Goal: Information Seeking & Learning: Learn about a topic

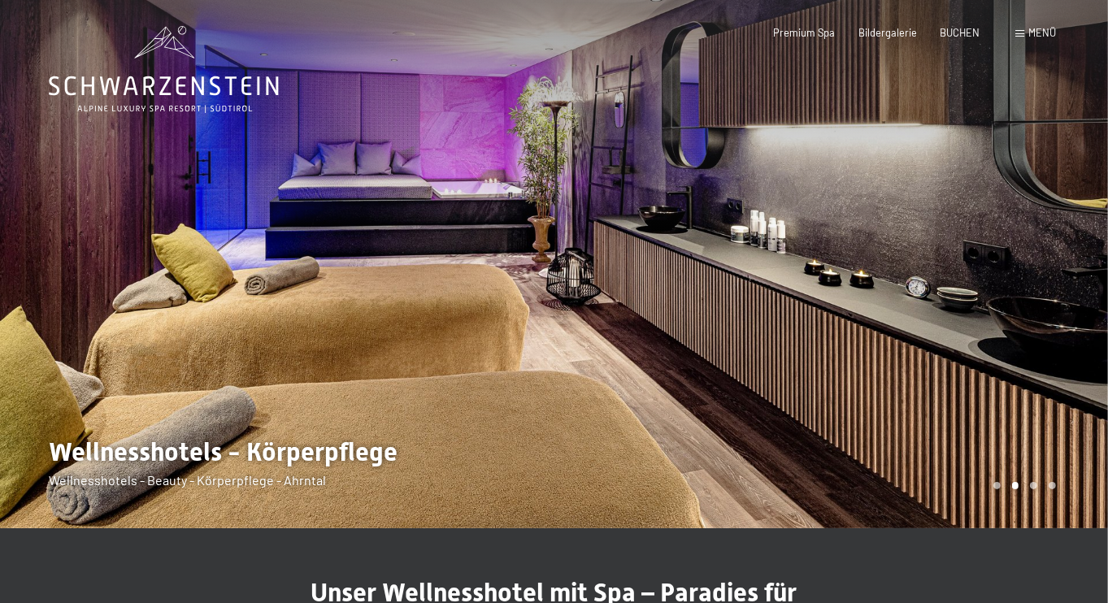
click at [1054, 271] on div at bounding box center [831, 264] width 554 height 528
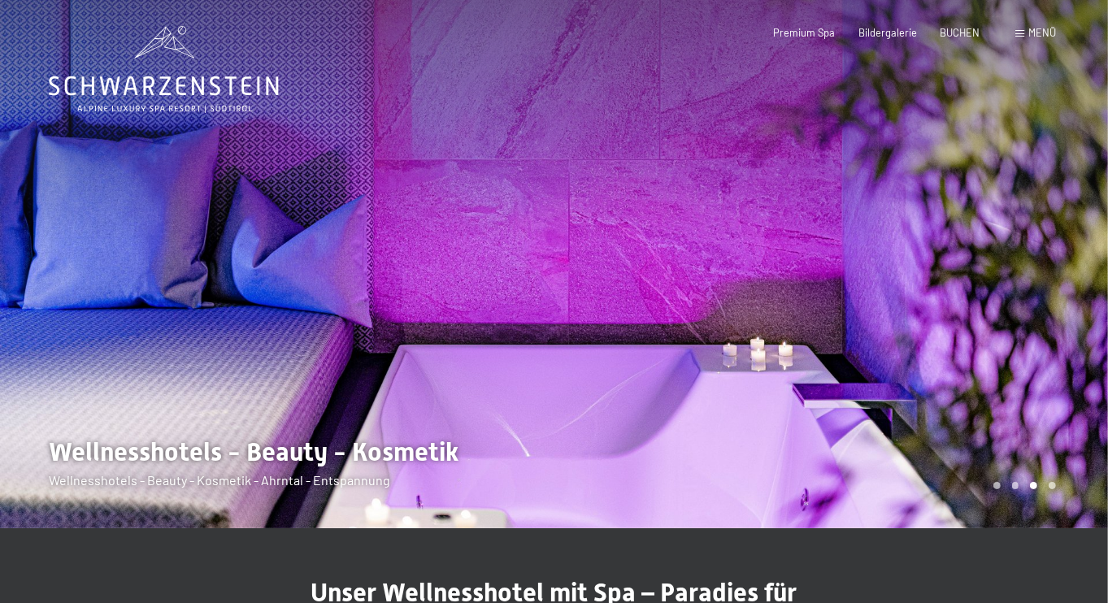
click at [78, 280] on div at bounding box center [277, 264] width 554 height 528
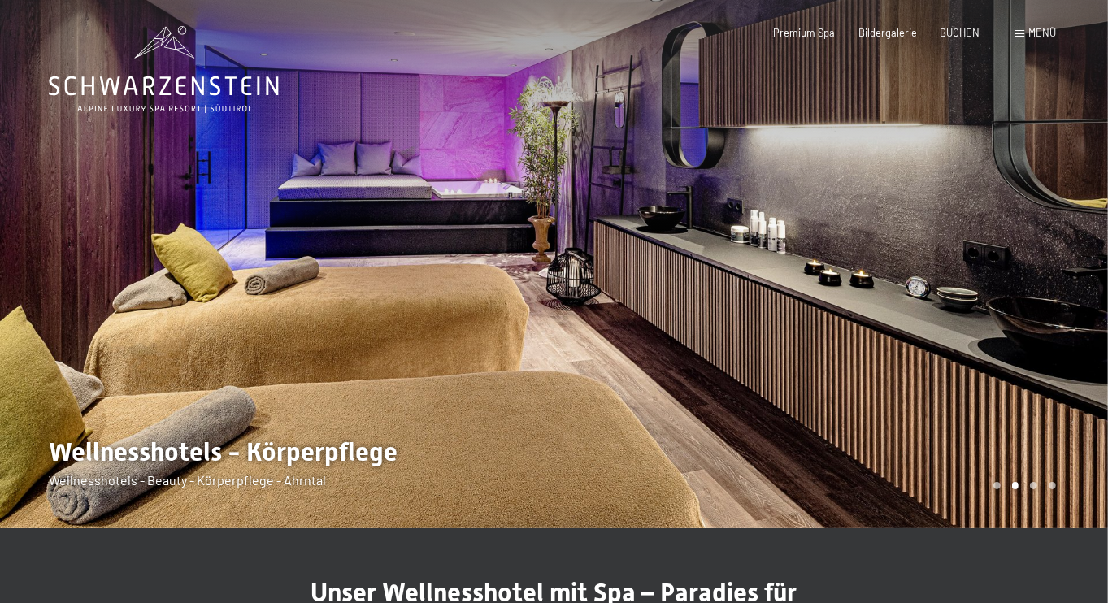
click at [984, 237] on div at bounding box center [831, 264] width 554 height 528
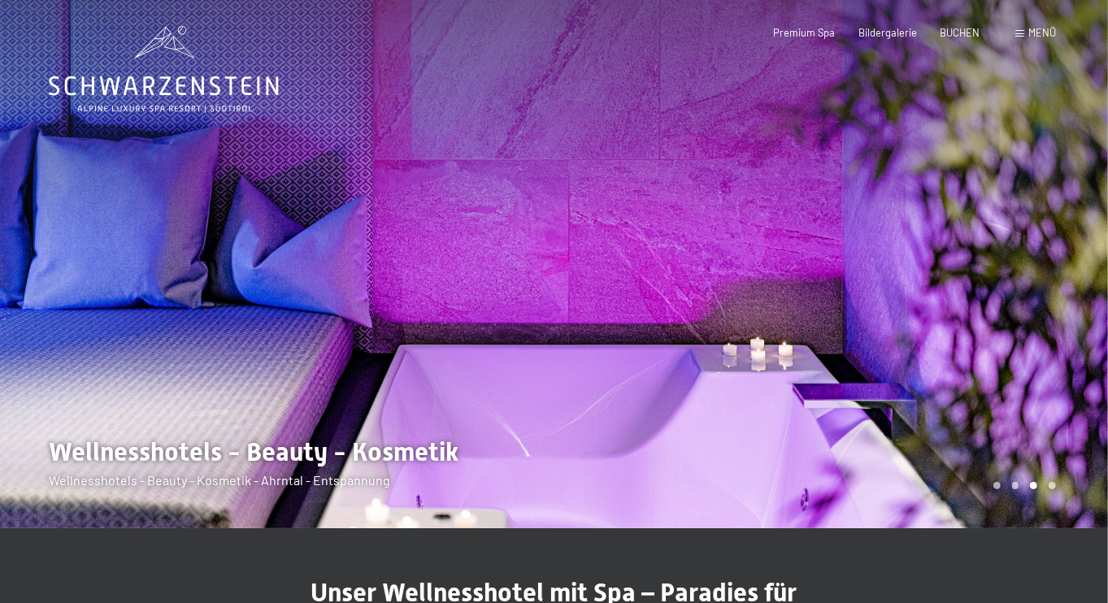
click at [984, 237] on div at bounding box center [831, 264] width 554 height 528
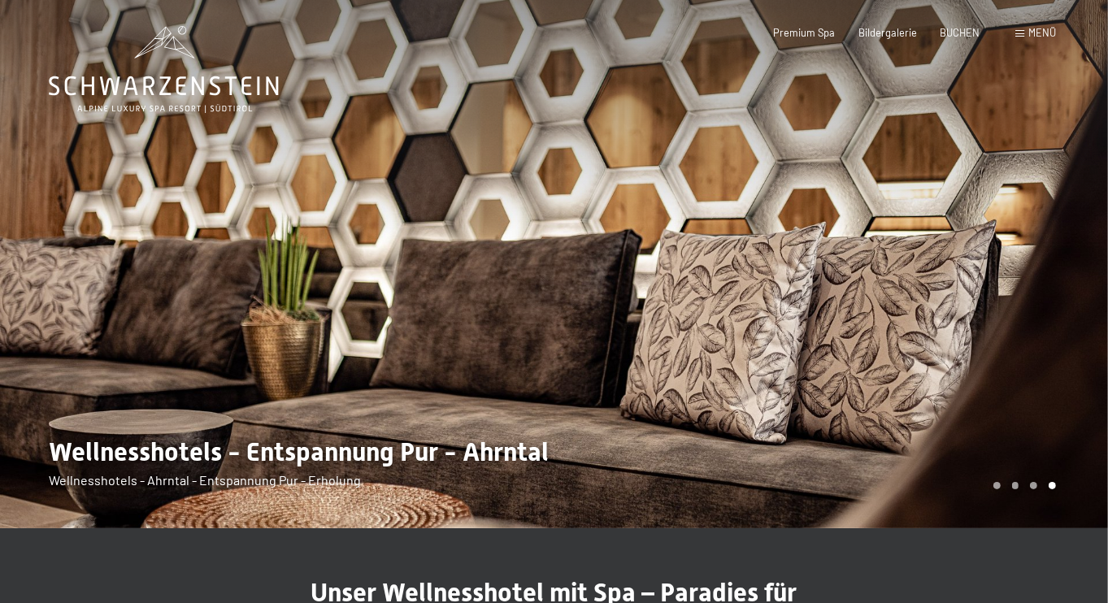
click at [984, 237] on div at bounding box center [831, 264] width 554 height 528
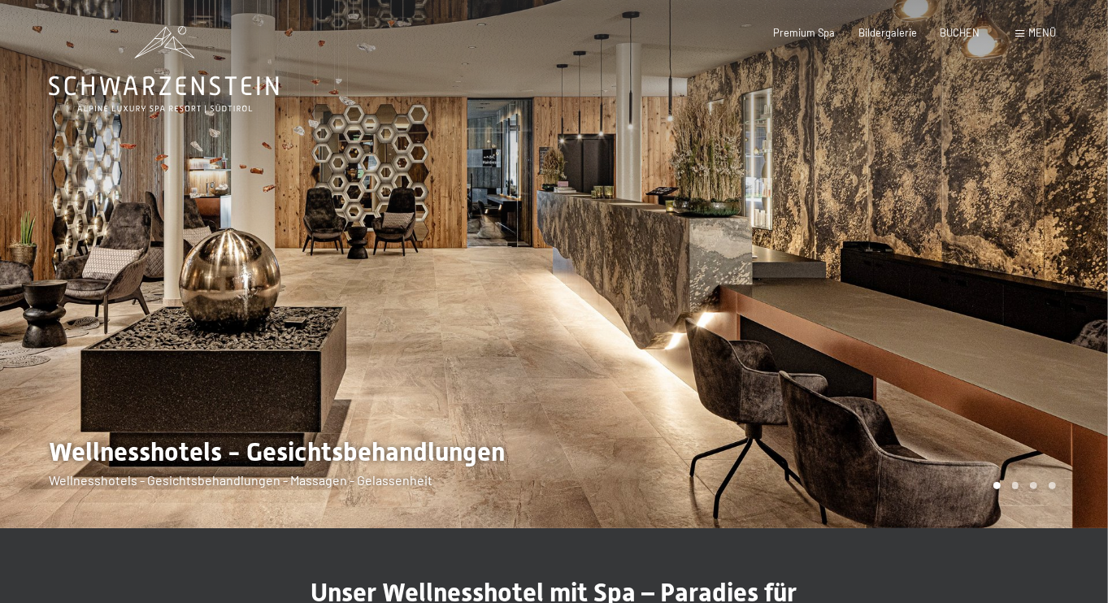
click at [984, 237] on div at bounding box center [831, 264] width 554 height 528
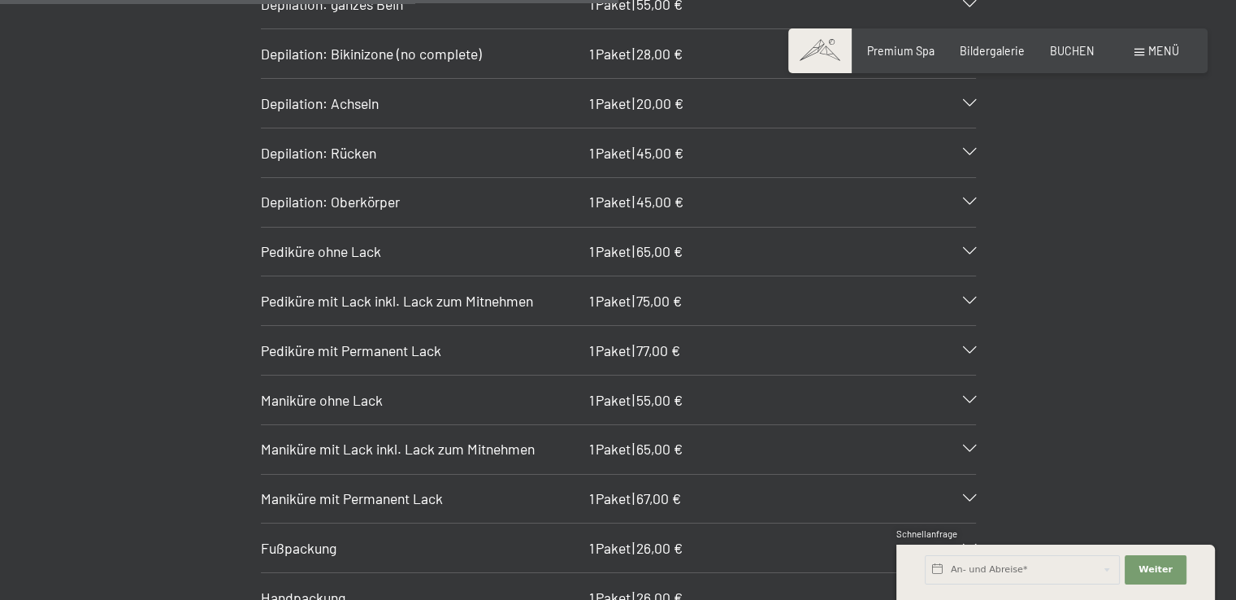
scroll to position [5718, 0]
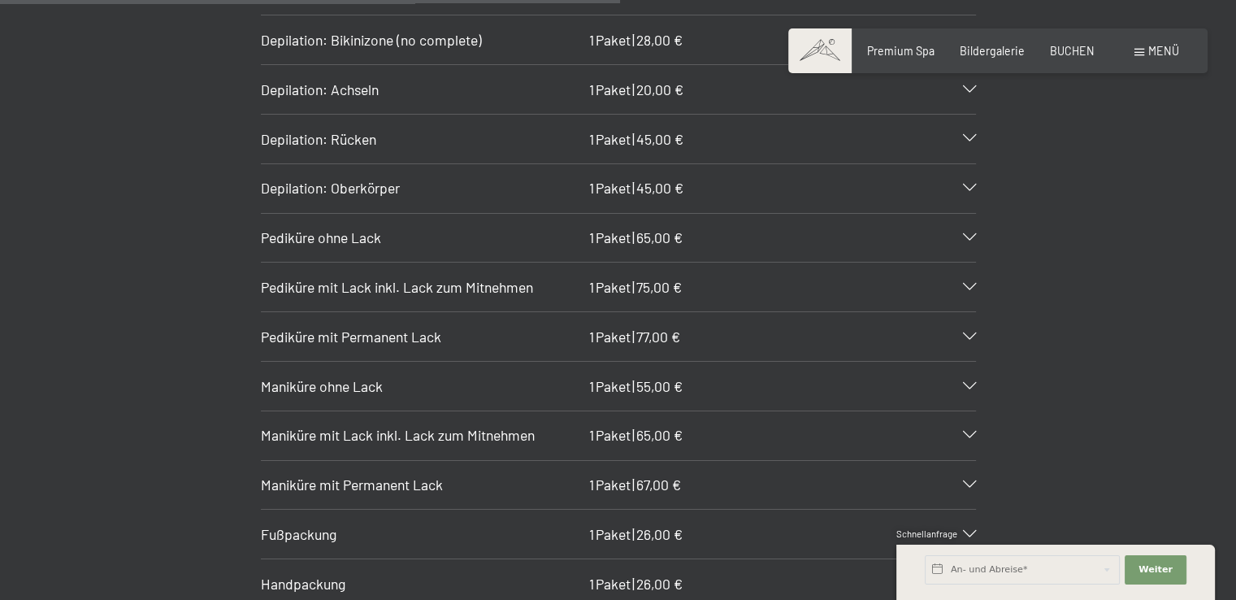
click at [975, 234] on icon at bounding box center [969, 237] width 13 height 7
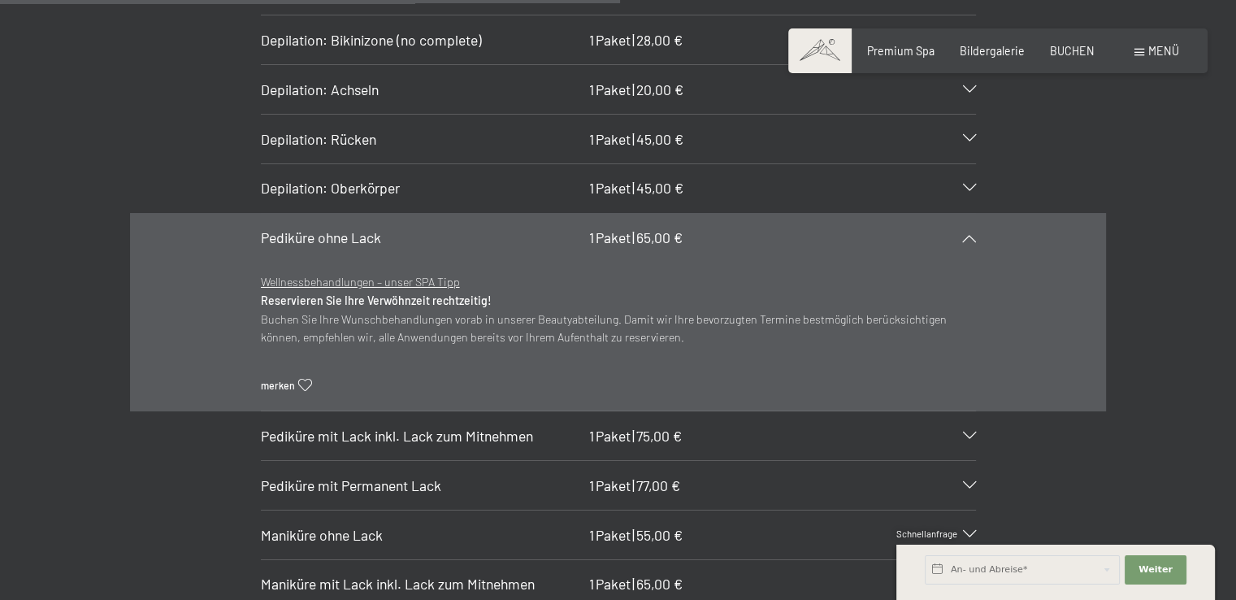
click at [970, 234] on icon at bounding box center [969, 237] width 13 height 7
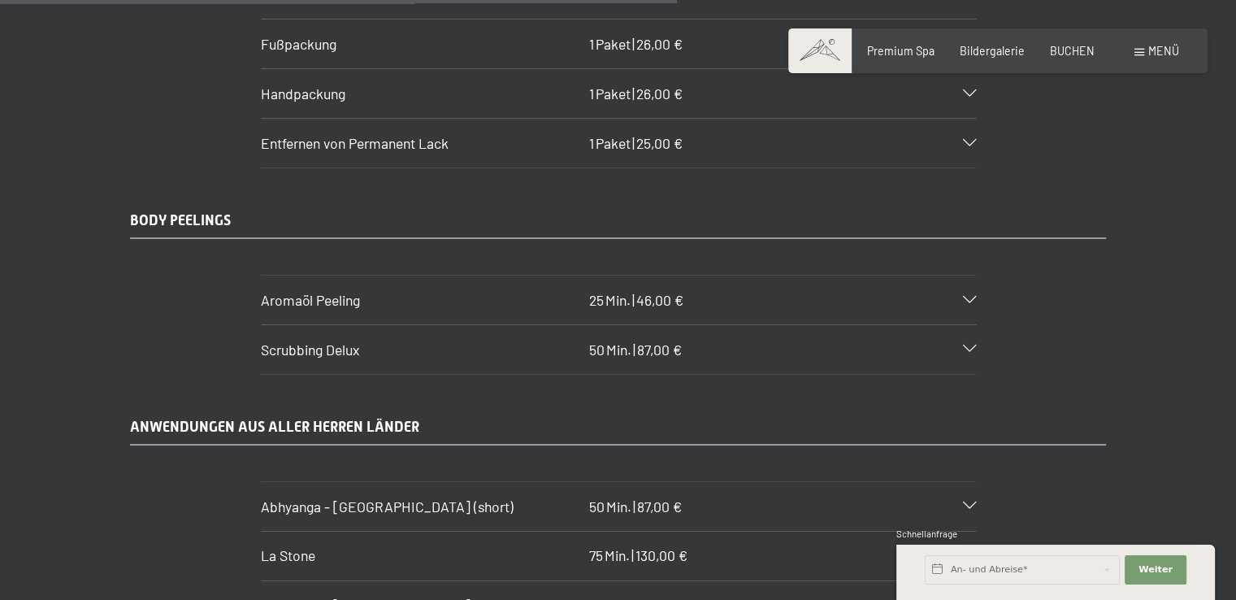
scroll to position [6438, 0]
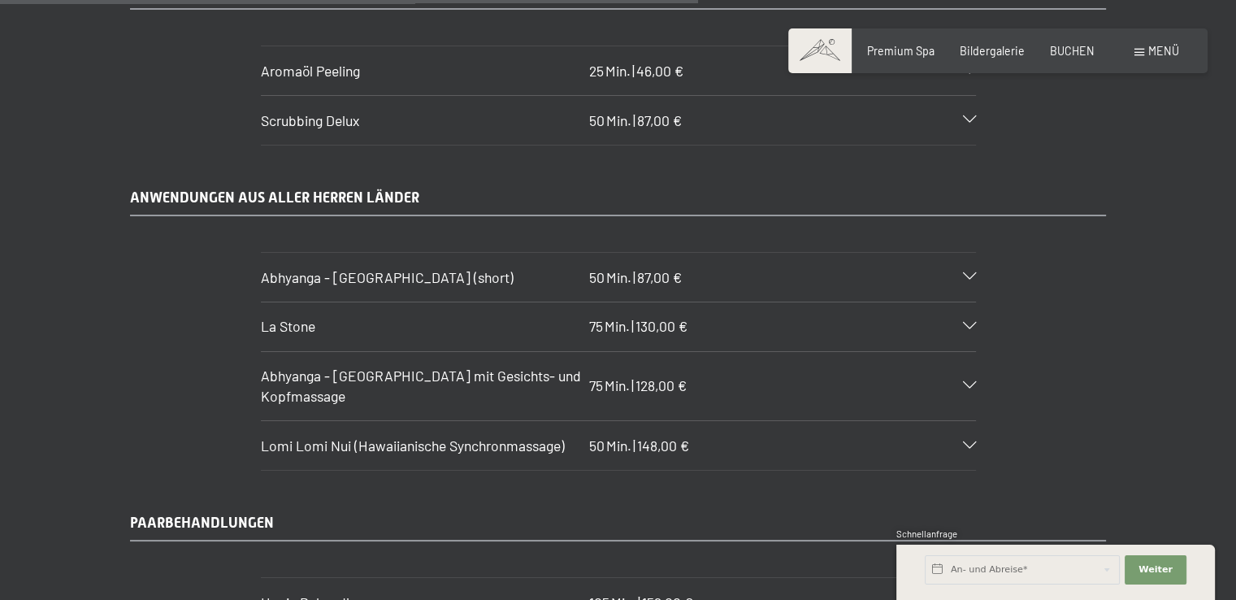
click at [966, 323] on icon at bounding box center [969, 326] width 13 height 7
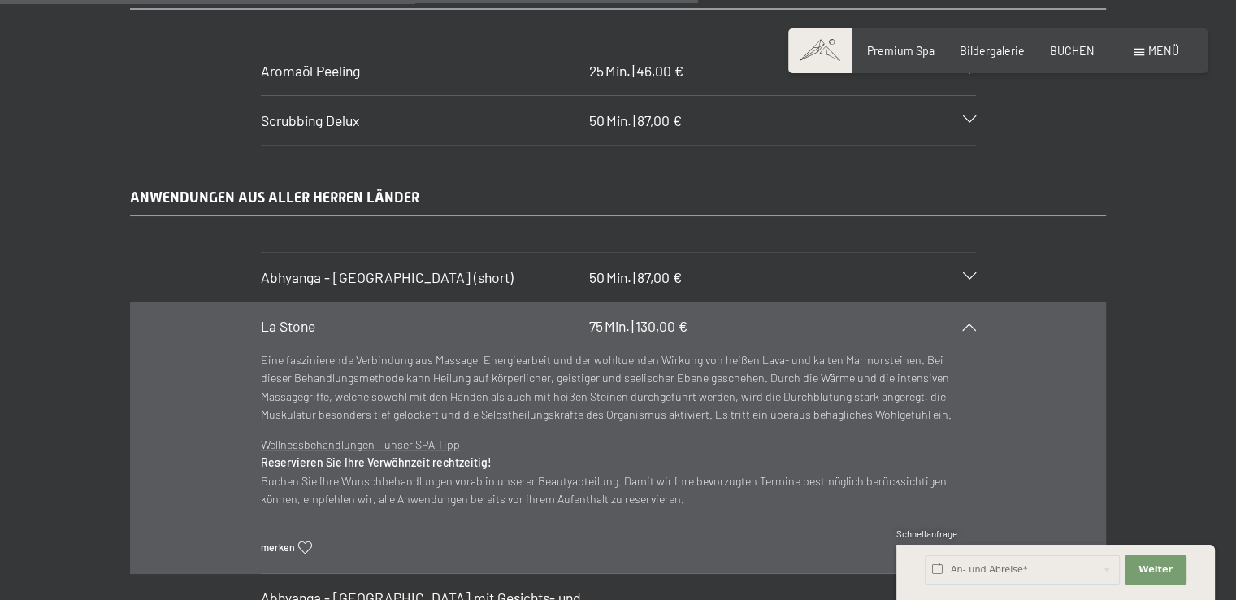
click at [968, 323] on icon at bounding box center [969, 326] width 13 height 7
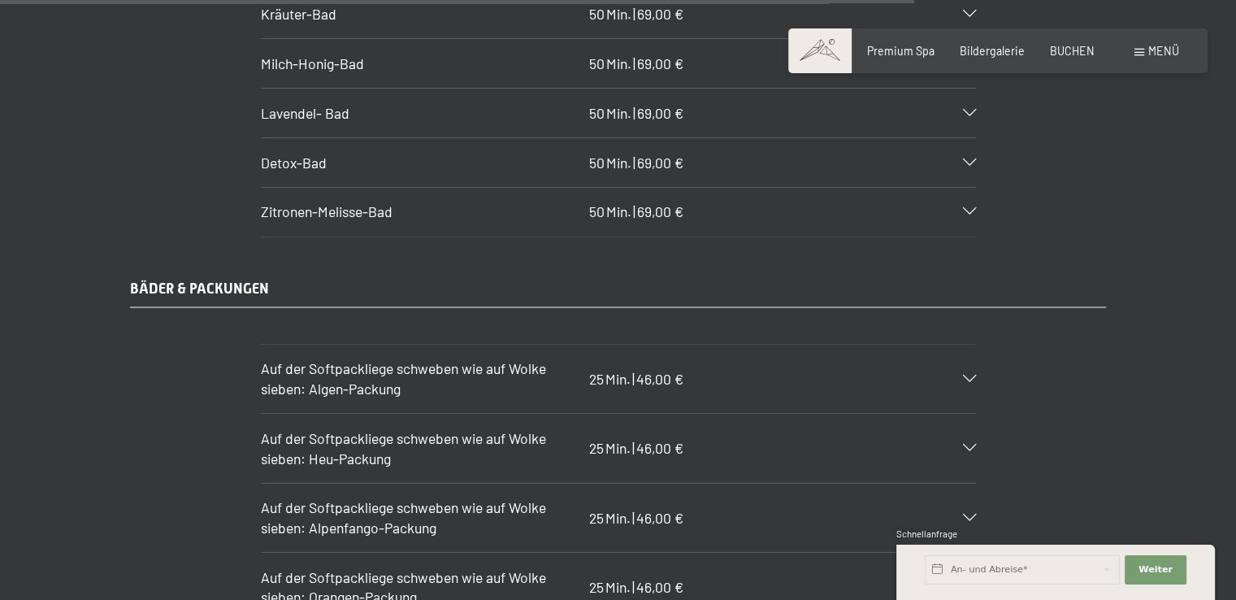
scroll to position [8959, 0]
